Goal: Information Seeking & Learning: Check status

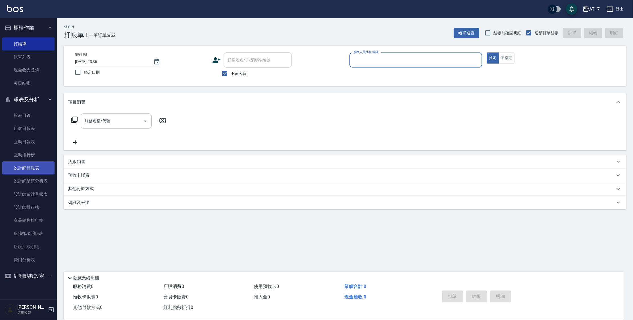
click at [39, 170] on link "設計師日報表" at bounding box center [28, 168] width 52 height 13
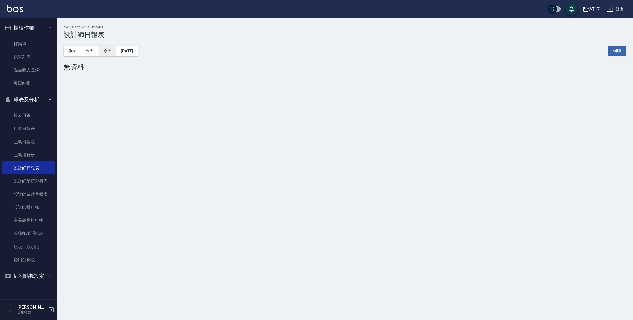
click at [101, 50] on button "今天" at bounding box center [108, 51] width 18 height 11
click at [91, 51] on button "昨天" at bounding box center [90, 51] width 18 height 11
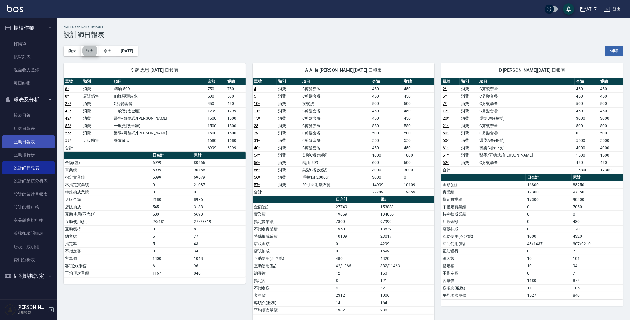
click at [37, 142] on link "互助日報表" at bounding box center [28, 142] width 52 height 13
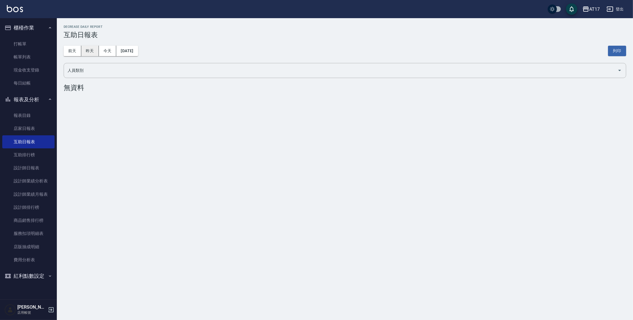
click at [92, 51] on button "昨天" at bounding box center [90, 51] width 18 height 11
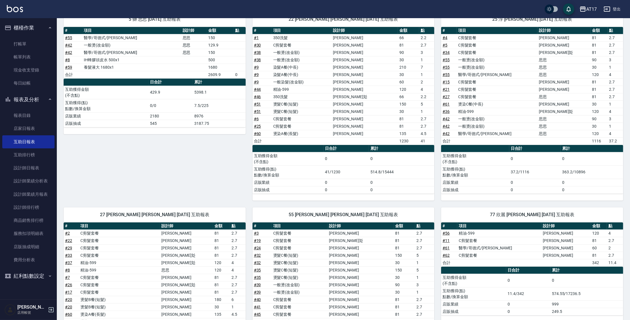
scroll to position [62, 0]
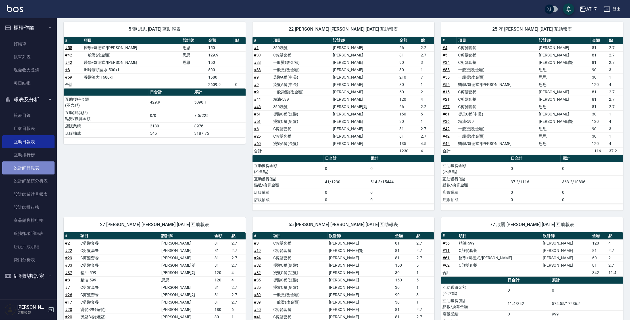
click at [50, 167] on link "設計師日報表" at bounding box center [28, 168] width 52 height 13
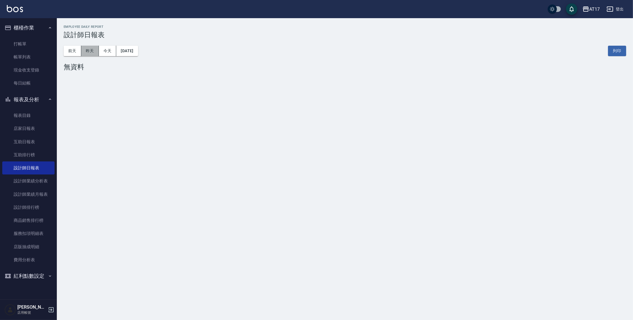
click at [93, 49] on button "昨天" at bounding box center [90, 51] width 18 height 11
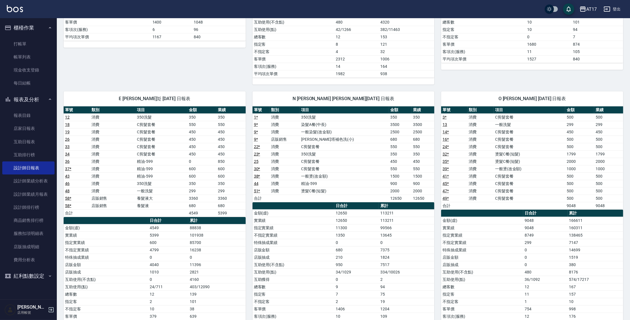
scroll to position [238, 0]
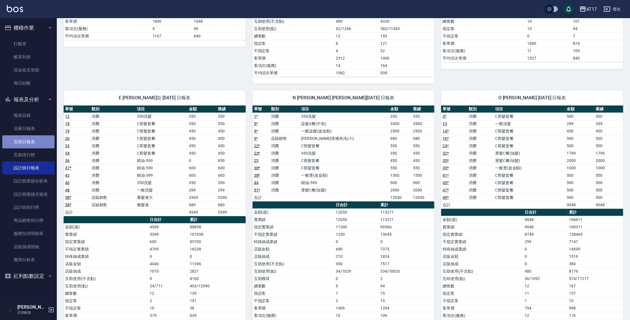
click at [39, 140] on link "互助日報表" at bounding box center [28, 142] width 52 height 13
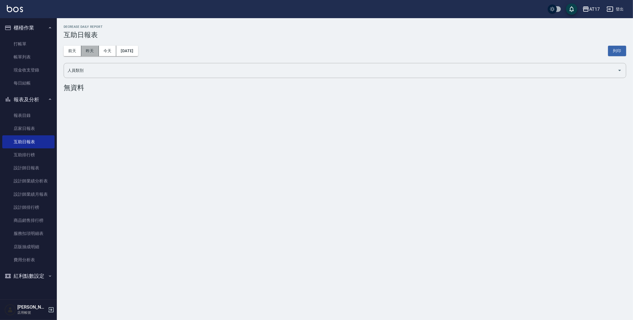
click at [89, 50] on button "昨天" at bounding box center [90, 51] width 18 height 11
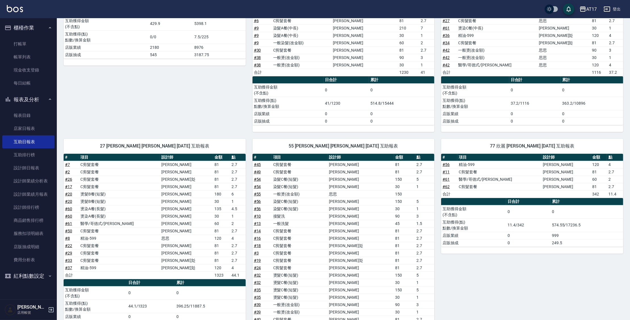
scroll to position [145, 0]
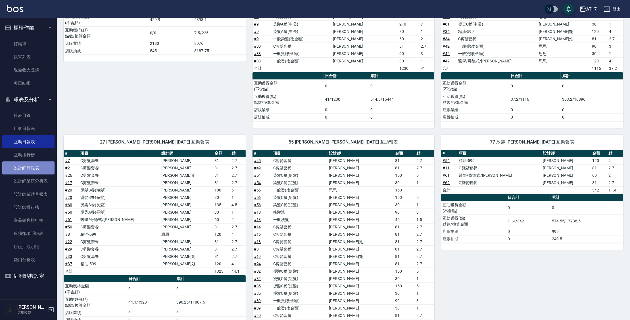
click at [37, 166] on link "設計師日報表" at bounding box center [28, 168] width 52 height 13
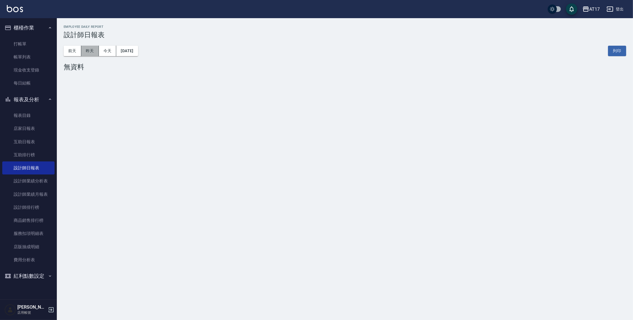
click at [91, 48] on button "昨天" at bounding box center [90, 51] width 18 height 11
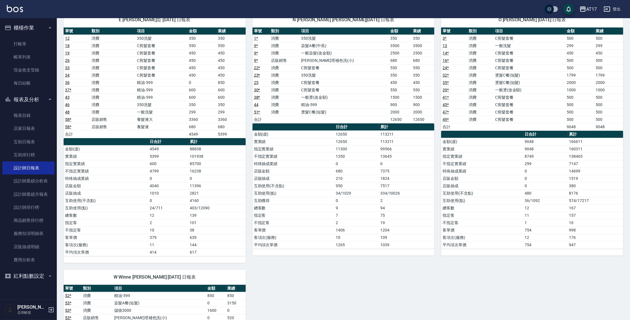
scroll to position [310, 0]
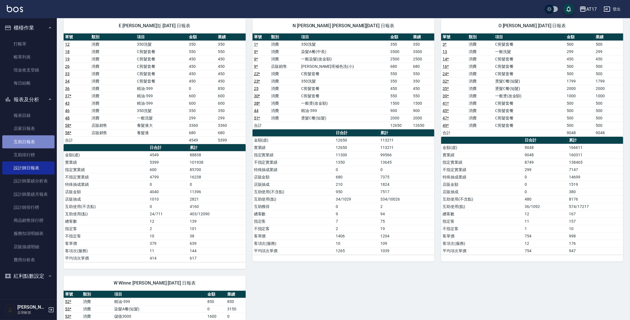
click at [47, 143] on link "互助日報表" at bounding box center [28, 142] width 52 height 13
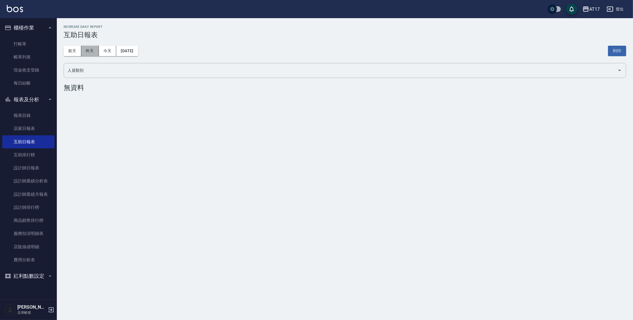
click at [88, 50] on button "昨天" at bounding box center [90, 51] width 18 height 11
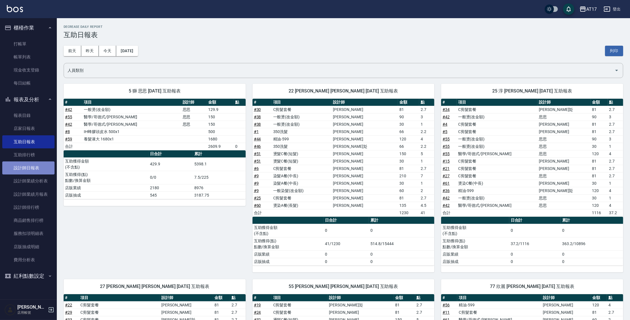
drag, startPoint x: 34, startPoint y: 166, endPoint x: 32, endPoint y: 159, distance: 7.8
click at [34, 166] on link "設計師日報表" at bounding box center [28, 168] width 52 height 13
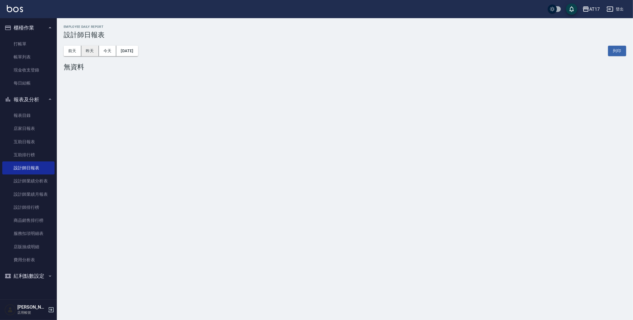
drag, startPoint x: 91, startPoint y: 45, endPoint x: 91, endPoint y: 50, distance: 4.8
click at [91, 45] on div "[DATE] [DATE] [DATE] [DATE] 列印" at bounding box center [345, 51] width 563 height 24
click at [91, 50] on button "昨天" at bounding box center [90, 51] width 18 height 11
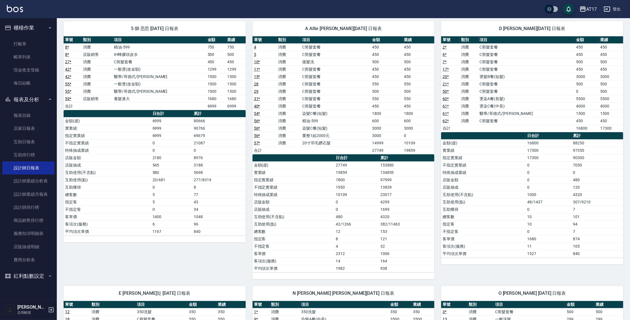
scroll to position [41, 0]
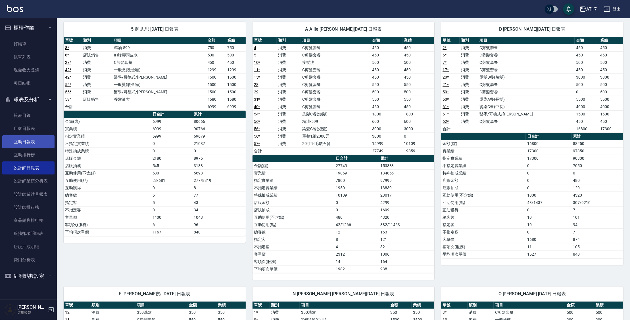
click at [45, 145] on link "互助日報表" at bounding box center [28, 142] width 52 height 13
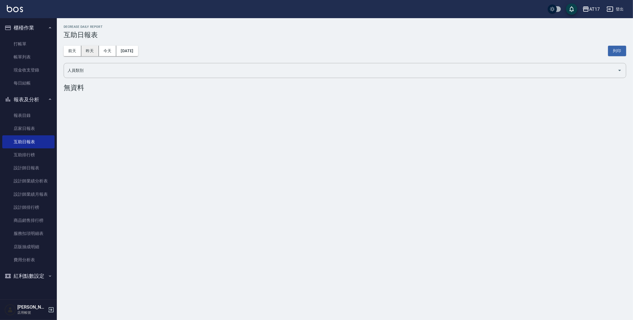
click at [92, 46] on button "昨天" at bounding box center [90, 51] width 18 height 11
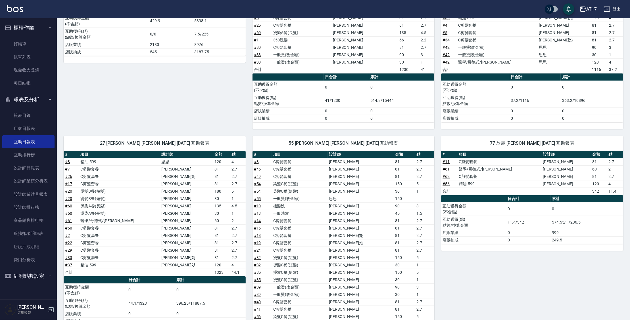
scroll to position [145, 0]
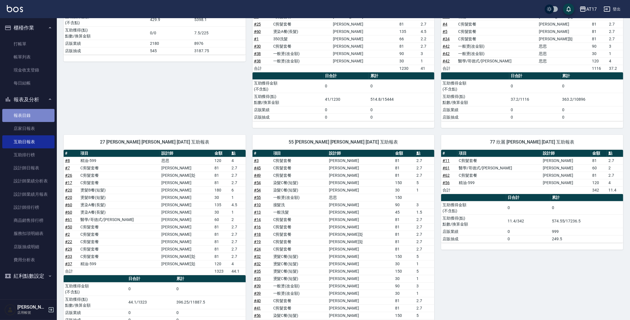
click at [28, 118] on link "報表目錄" at bounding box center [28, 115] width 52 height 13
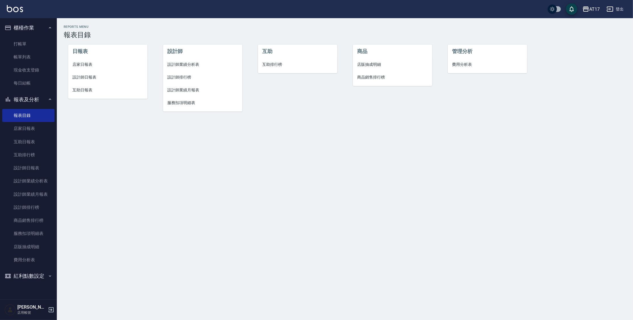
click at [28, 92] on button "報表及分析" at bounding box center [28, 99] width 52 height 15
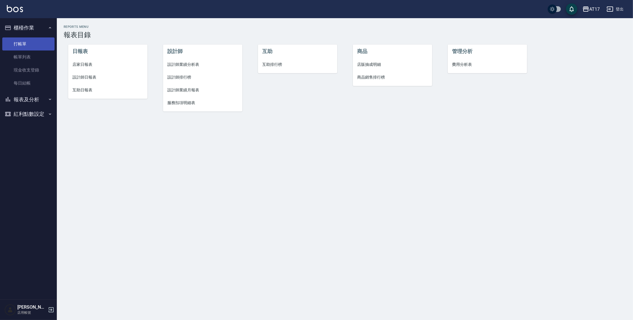
click at [31, 47] on link "打帳單" at bounding box center [28, 44] width 52 height 13
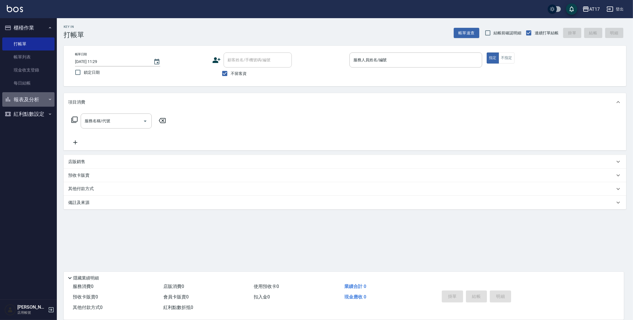
click at [21, 103] on button "報表及分析" at bounding box center [28, 99] width 52 height 15
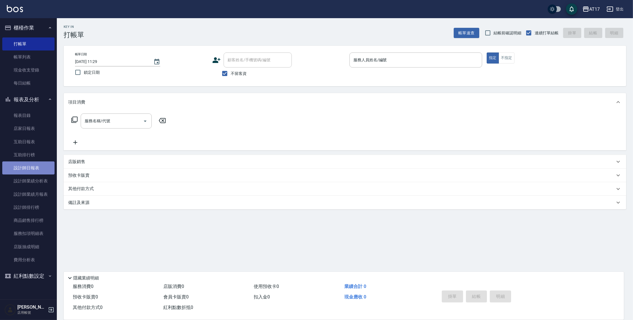
click at [39, 170] on link "設計師日報表" at bounding box center [28, 168] width 52 height 13
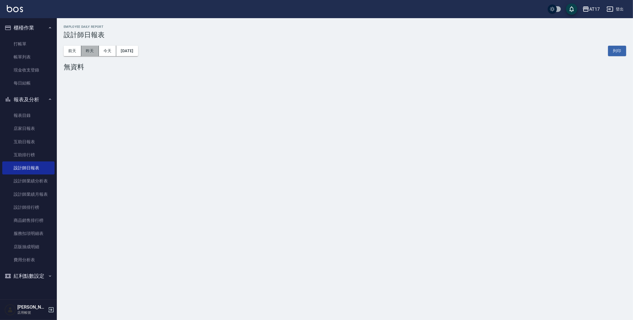
click at [93, 50] on button "昨天" at bounding box center [90, 51] width 18 height 11
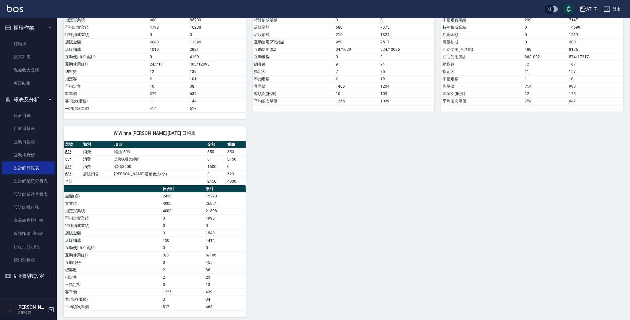
scroll to position [461, 0]
